Goal: Transaction & Acquisition: Purchase product/service

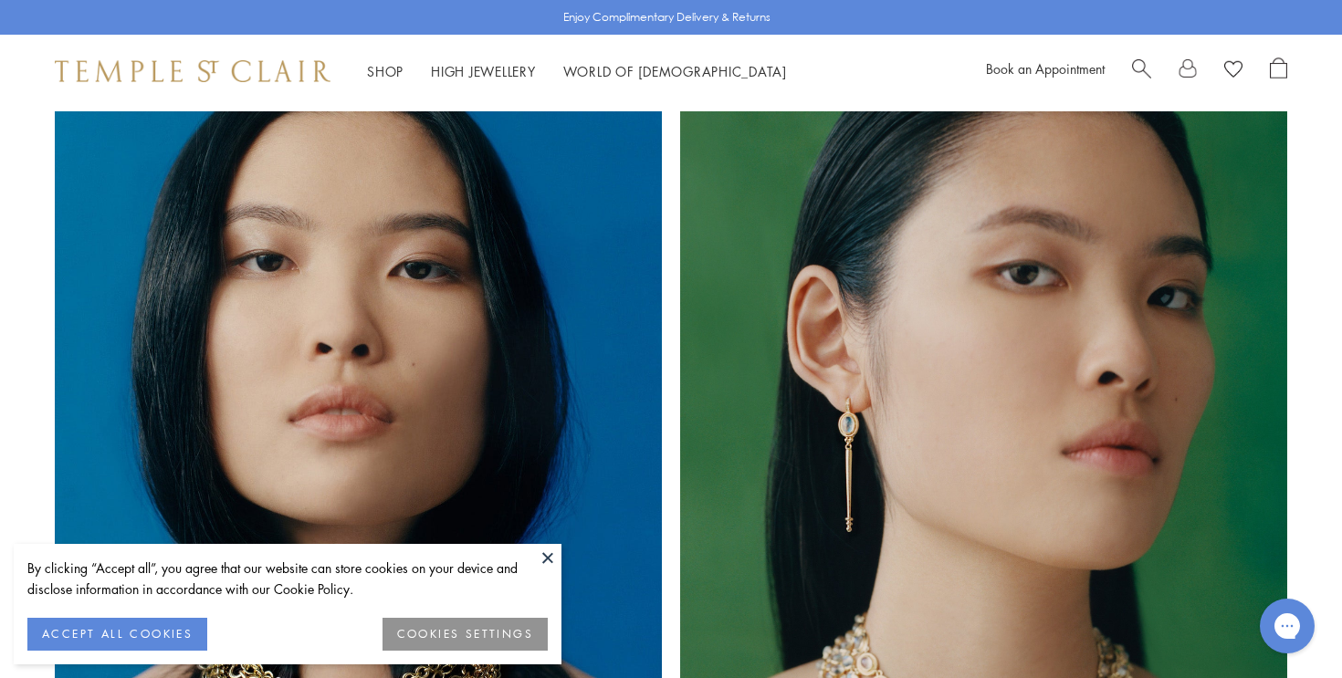
scroll to position [2666, 0]
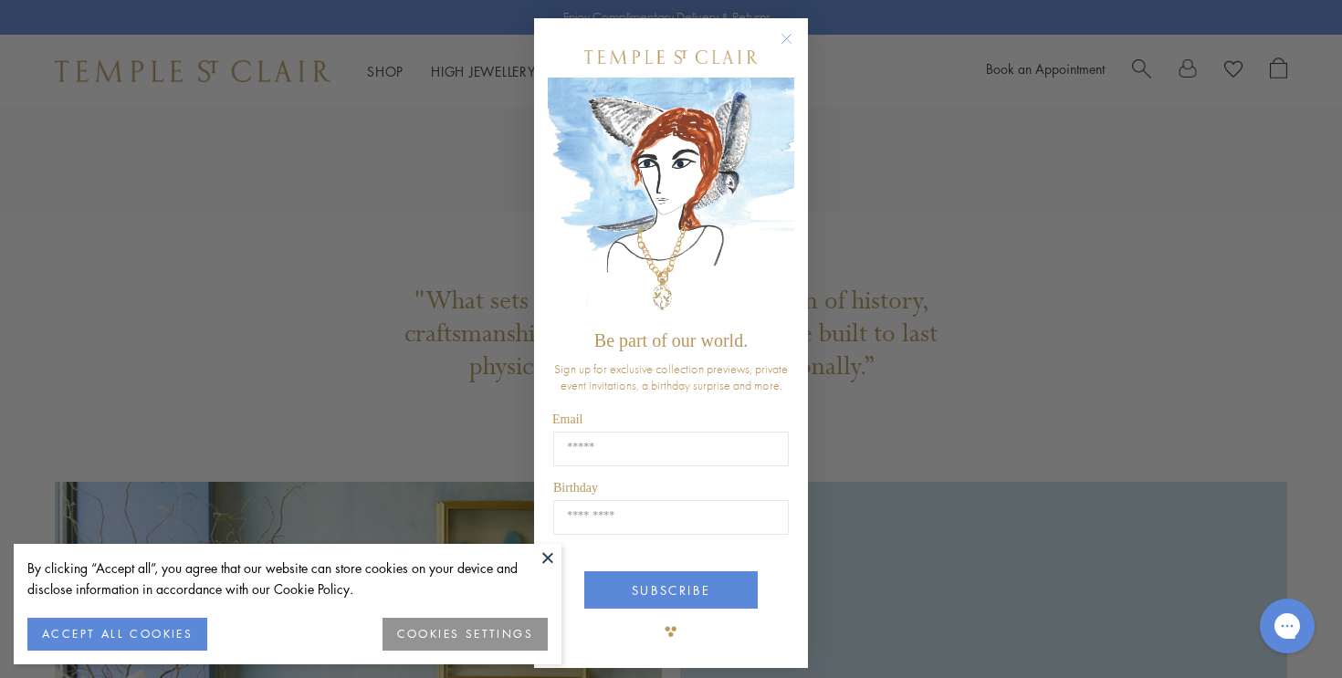
click at [784, 40] on icon "Close dialog" at bounding box center [786, 39] width 9 height 9
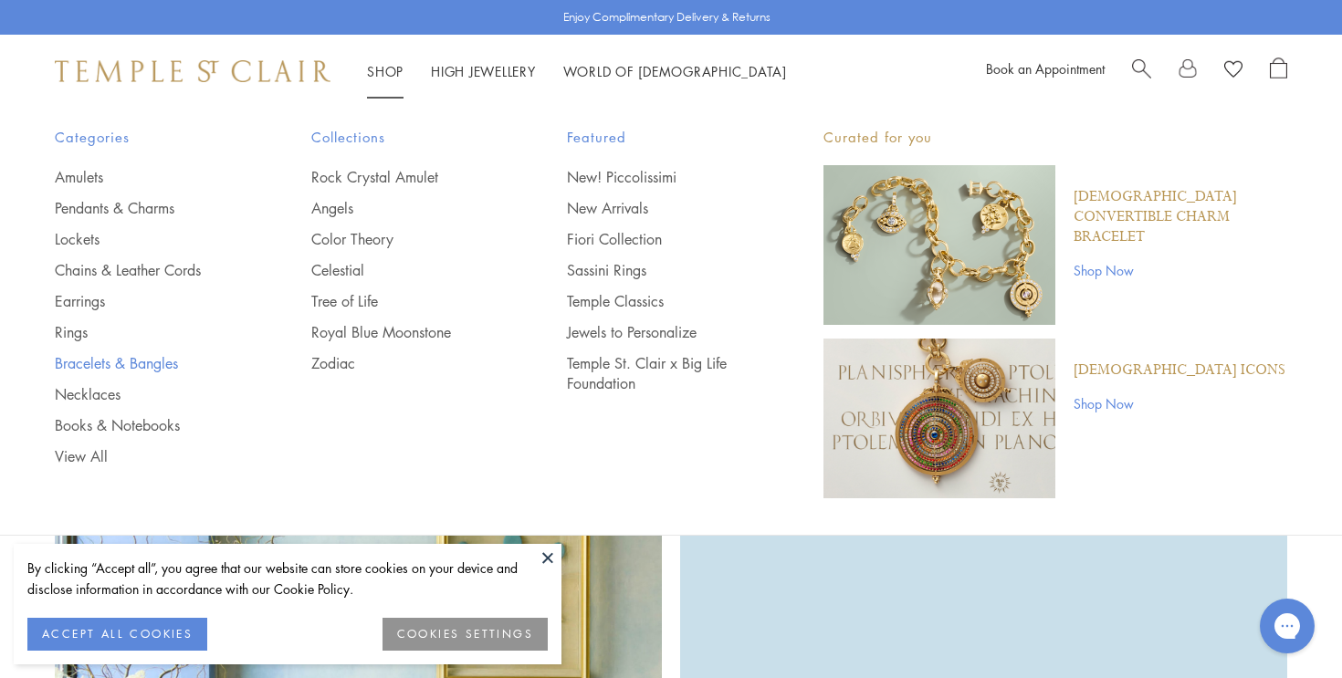
click at [101, 360] on link "Bracelets & Bangles" at bounding box center [146, 363] width 183 height 20
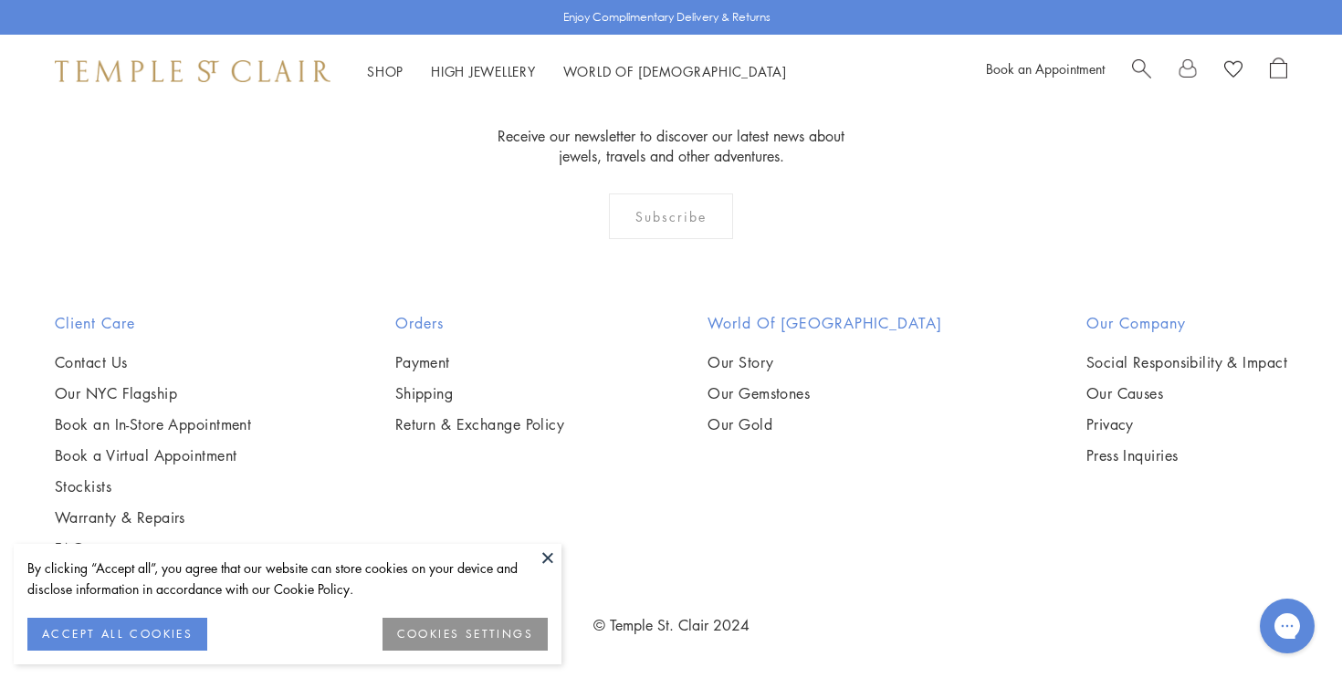
scroll to position [2919, 0]
click at [0, 0] on img at bounding box center [0, 0] width 0 height 0
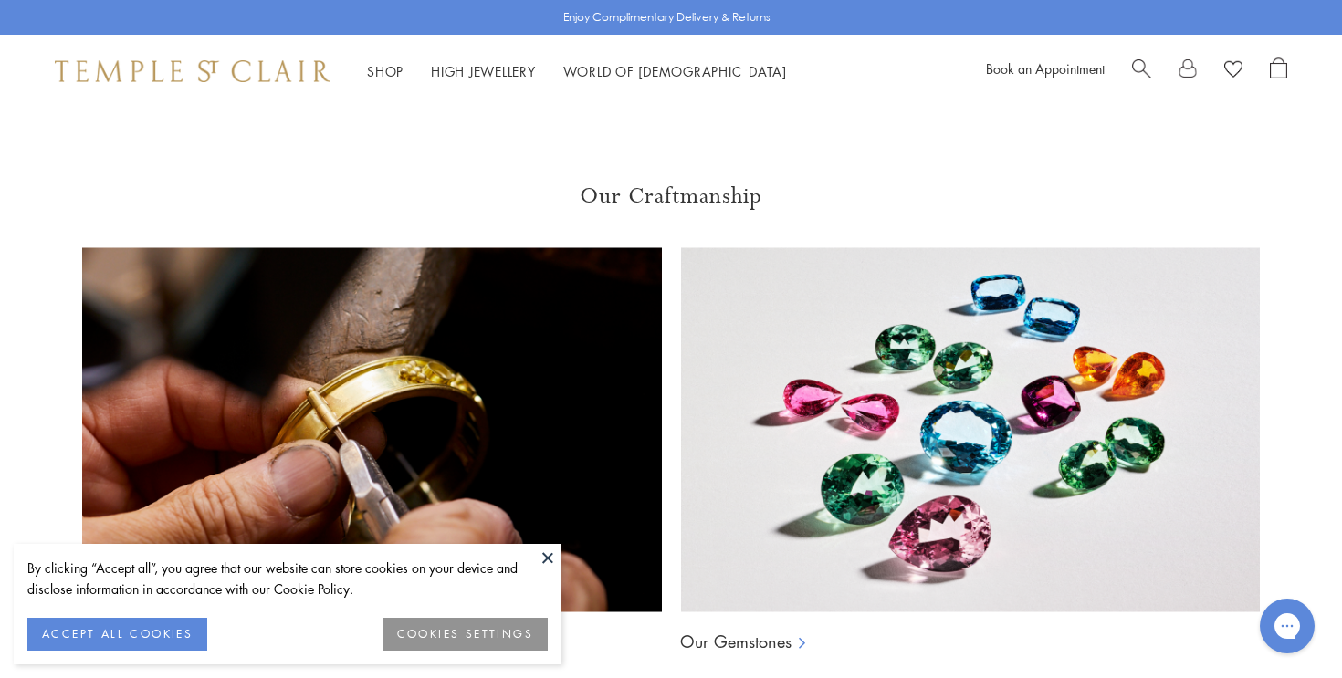
scroll to position [1548, 0]
